Goal: Task Accomplishment & Management: Manage account settings

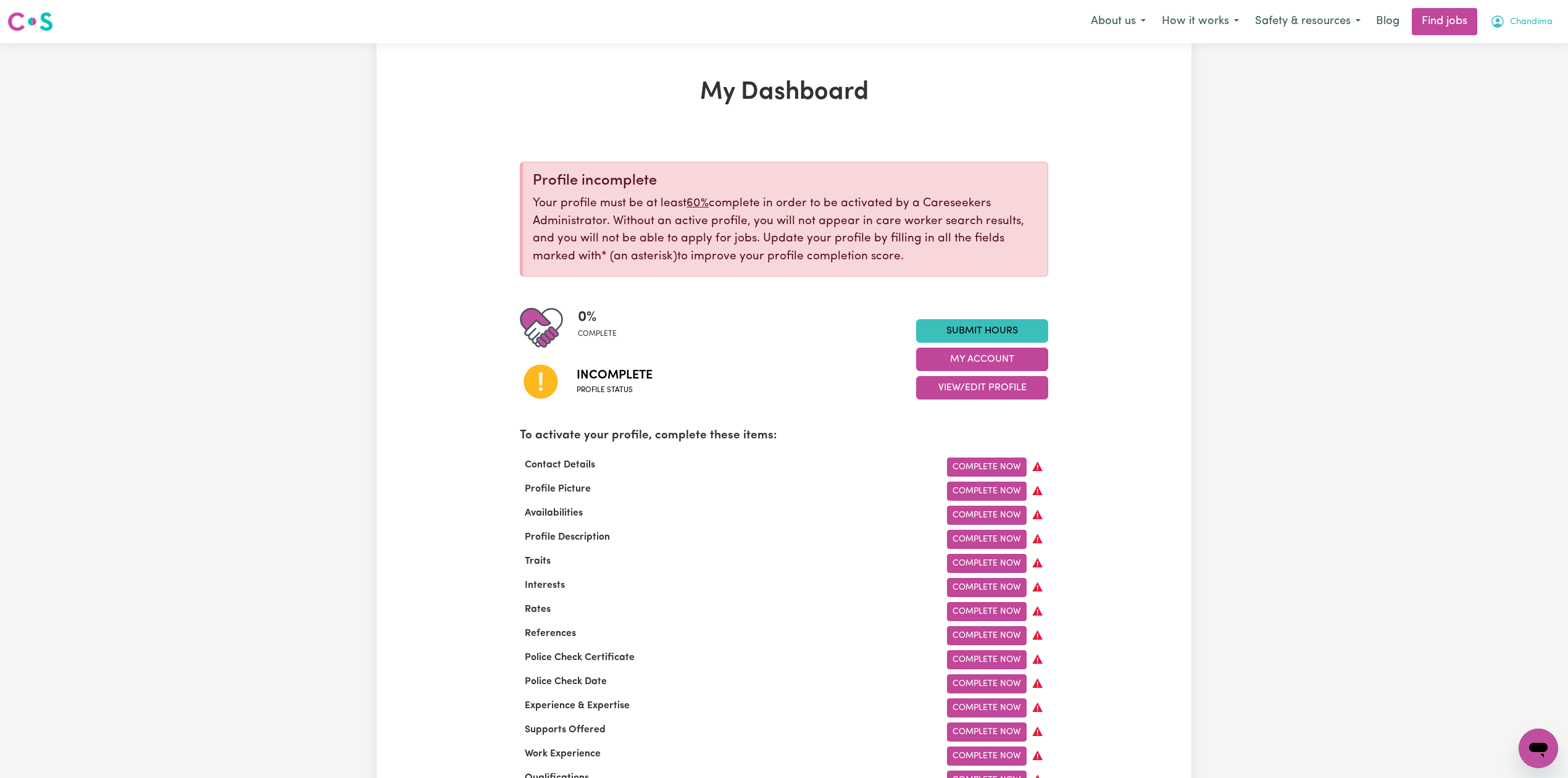
click at [1531, 15] on span "Chandima" at bounding box center [1531, 22] width 43 height 14
click at [1510, 90] on link "Logout" at bounding box center [1511, 94] width 97 height 23
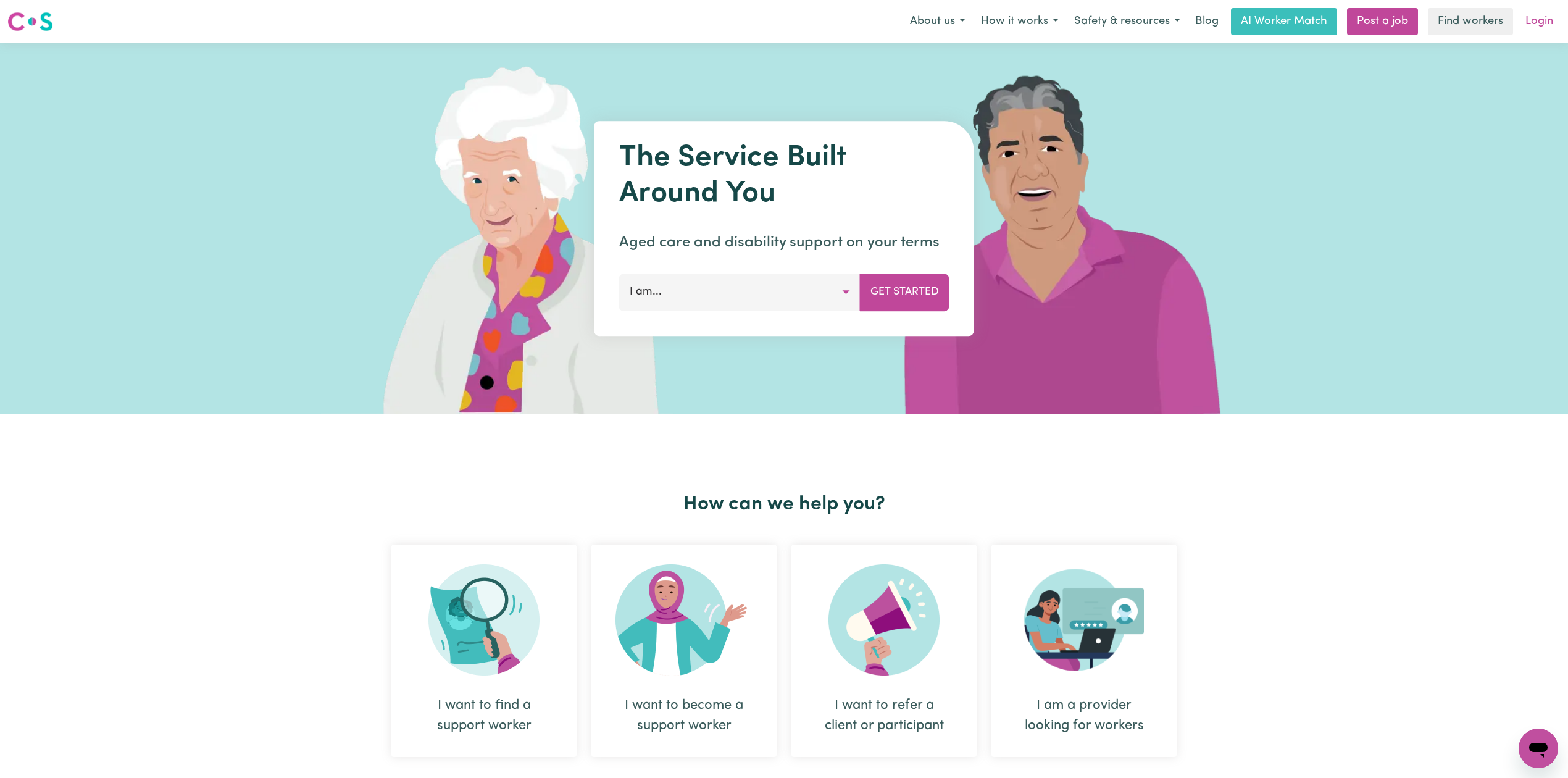
click at [1551, 26] on link "Login" at bounding box center [1539, 21] width 43 height 27
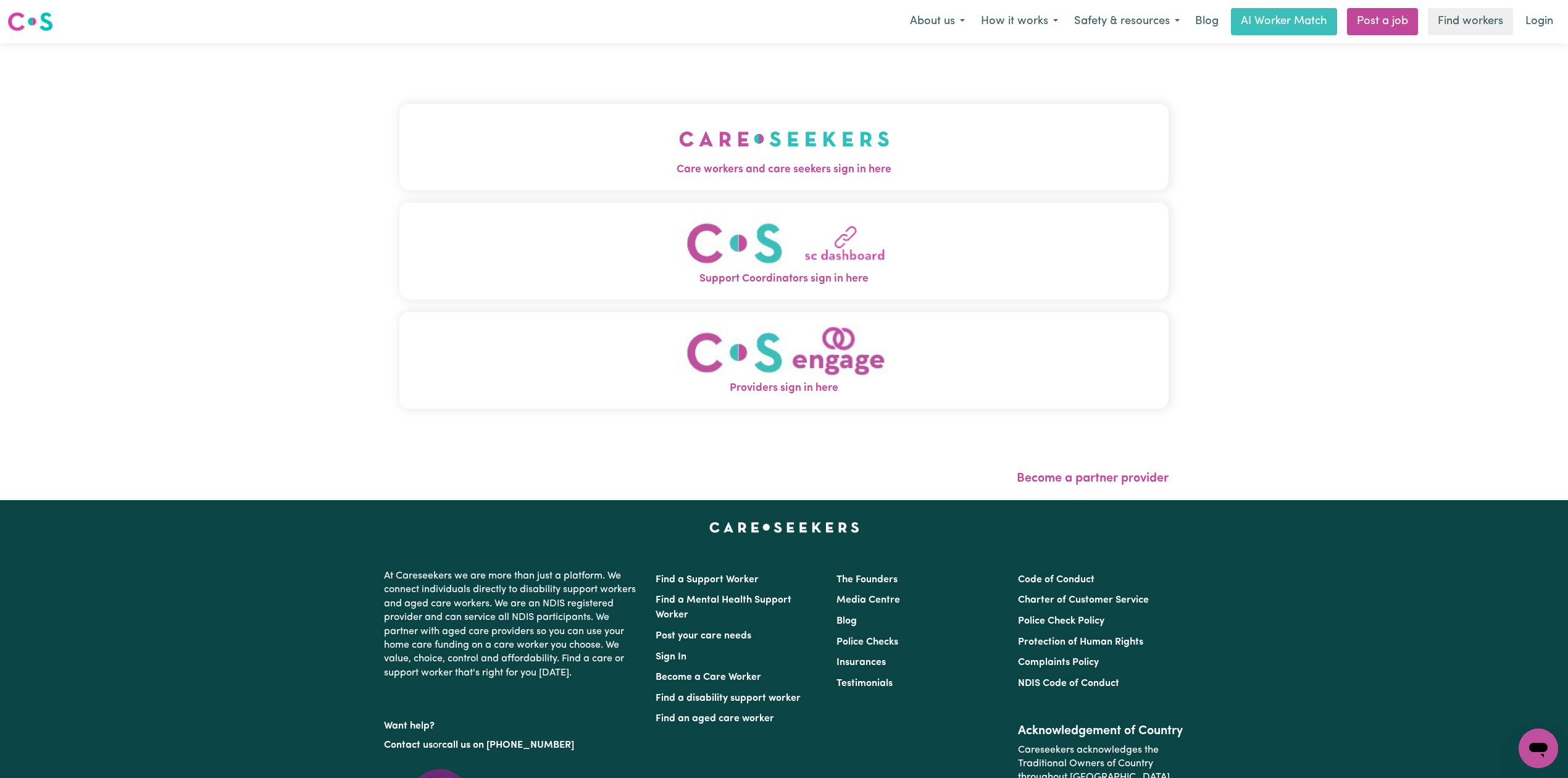
click at [678, 128] on img "Care workers and care seekers sign in here" at bounding box center [784, 139] width 210 height 45
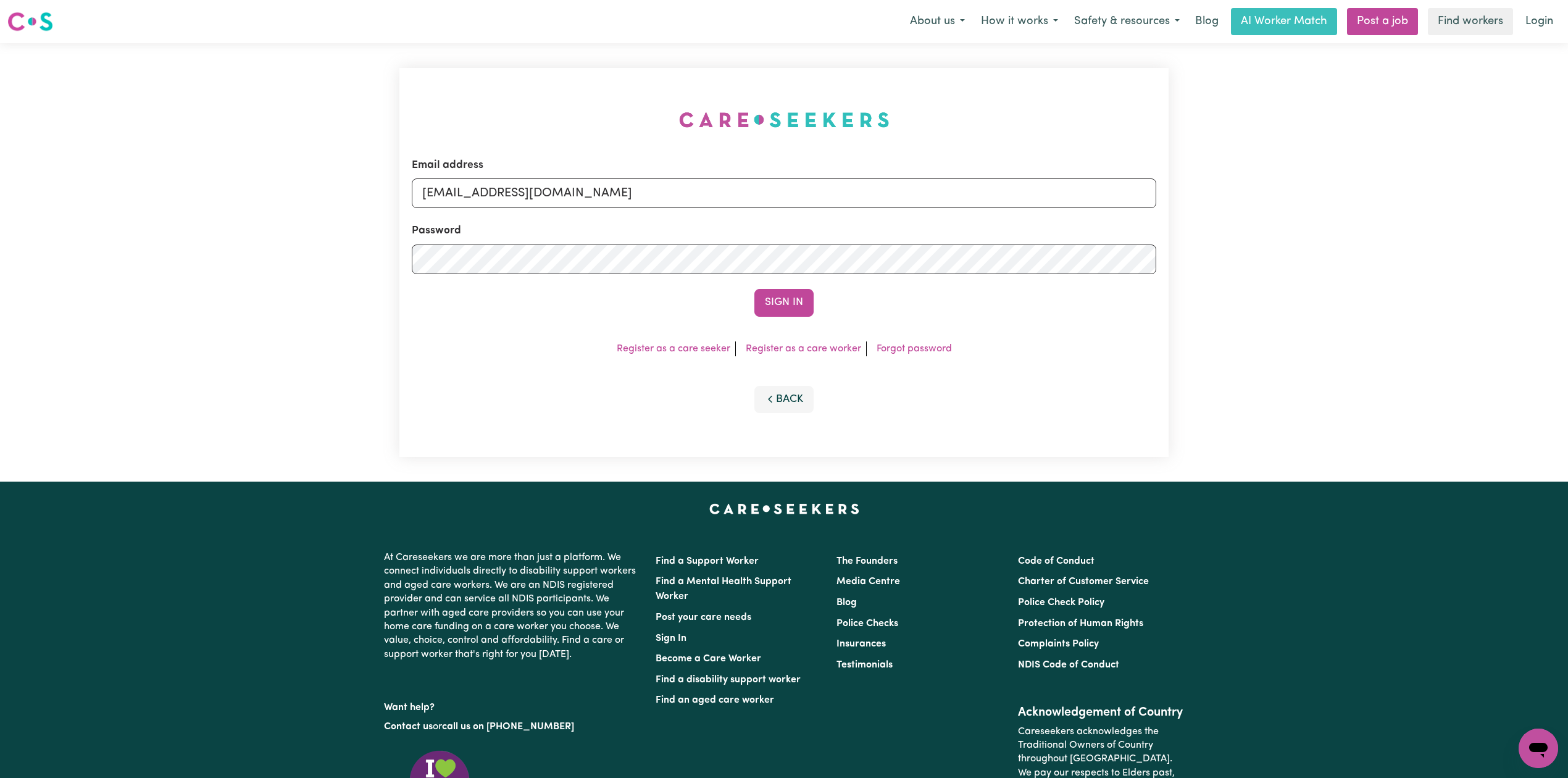
drag, startPoint x: 691, startPoint y: 210, endPoint x: 661, endPoint y: 194, distance: 34.0
click at [690, 209] on form "Email address [EMAIL_ADDRESS][DOMAIN_NAME] Password Sign In" at bounding box center [784, 237] width 744 height 159
drag, startPoint x: 588, startPoint y: 175, endPoint x: 555, endPoint y: 214, distance: 51.1
click at [583, 180] on div "Email address [EMAIL_ADDRESS][DOMAIN_NAME]" at bounding box center [784, 182] width 744 height 50
drag, startPoint x: 547, startPoint y: 194, endPoint x: 541, endPoint y: 208, distance: 15.2
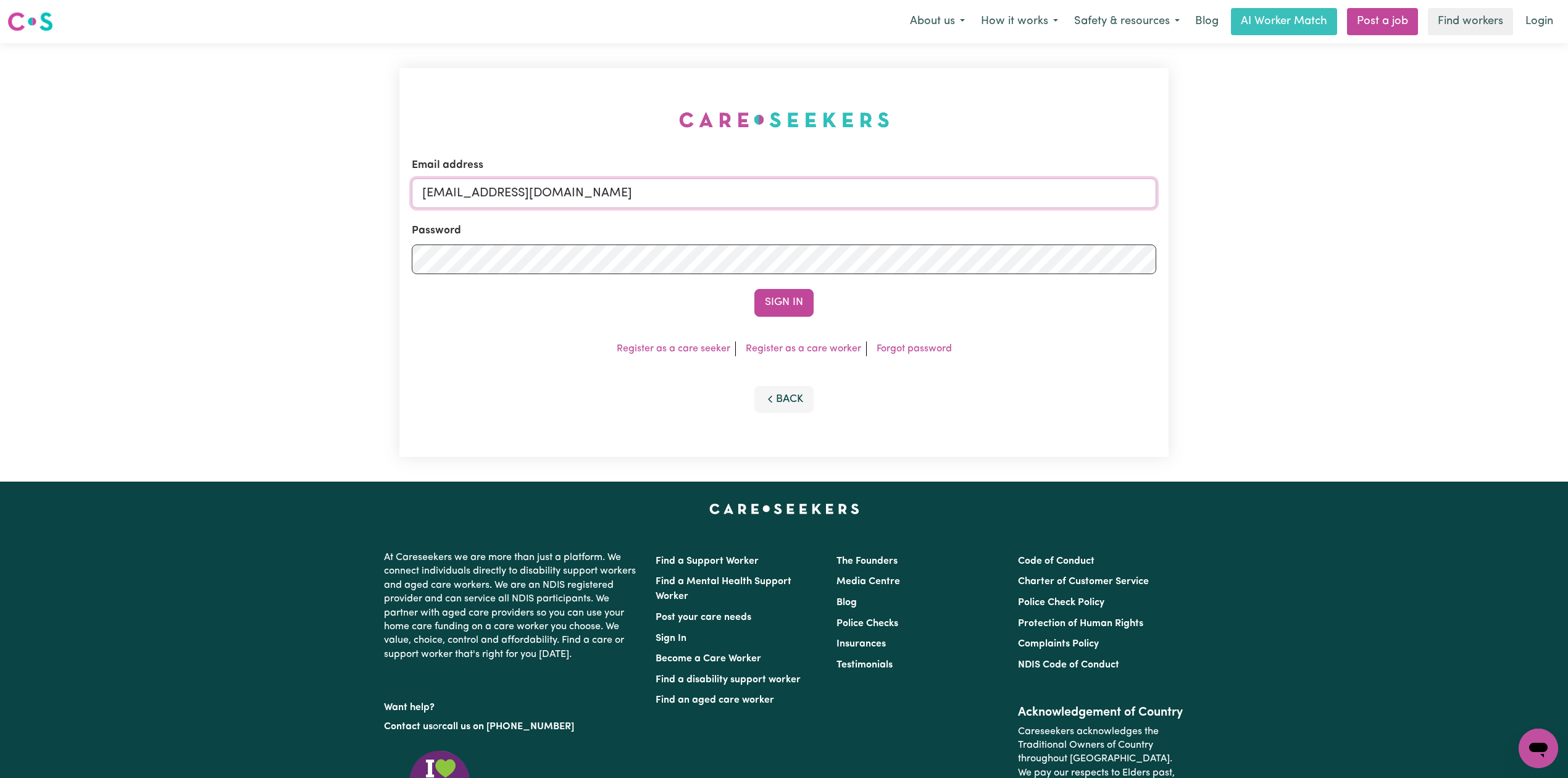
click at [546, 194] on input "[EMAIL_ADDRESS][DOMAIN_NAME]" at bounding box center [784, 193] width 744 height 30
drag, startPoint x: 484, startPoint y: 184, endPoint x: 995, endPoint y: 242, distance: 514.3
click at [1006, 239] on form "Email address Superuser~[EMAIL_ADDRESS][DOMAIN_NAME] Password Sign In" at bounding box center [784, 237] width 744 height 159
type input "Superuser~[EMAIL_ADDRESS][DOMAIN_NAME]"
click at [788, 303] on button "Sign In" at bounding box center [784, 303] width 59 height 27
